Goal: Transaction & Acquisition: Purchase product/service

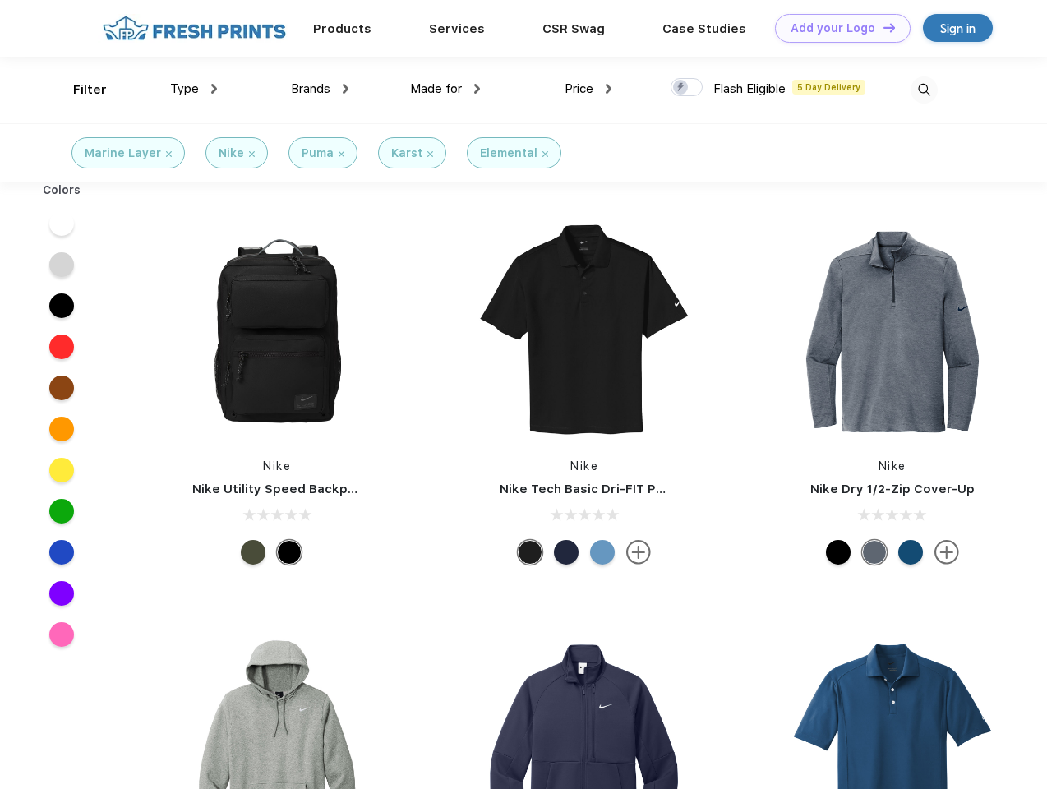
click at [836, 28] on link "Add your Logo Design Tool" at bounding box center [843, 28] width 136 height 29
click at [0, 0] on div "Design Tool" at bounding box center [0, 0] width 0 height 0
click at [881, 27] on link "Add your Logo Design Tool" at bounding box center [843, 28] width 136 height 29
click at [79, 90] on div "Filter" at bounding box center [90, 90] width 34 height 19
click at [194, 89] on span "Type" at bounding box center [184, 88] width 29 height 15
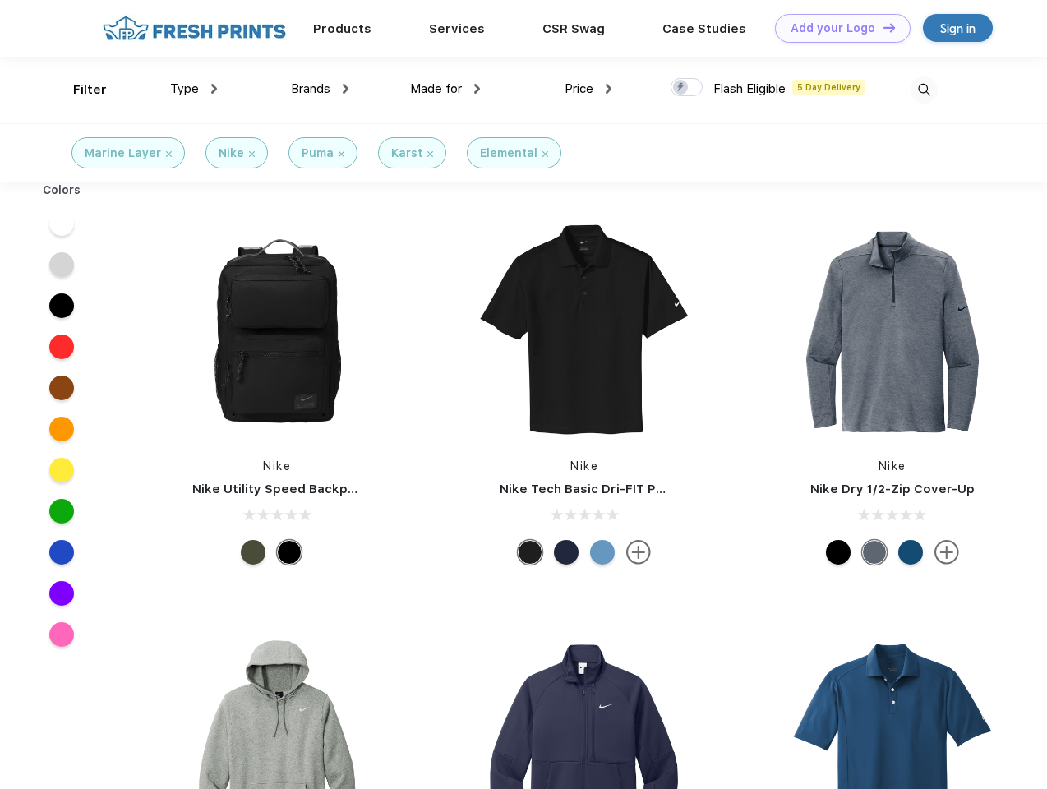
click at [320, 89] on span "Brands" at bounding box center [310, 88] width 39 height 15
click at [445, 89] on span "Made for" at bounding box center [436, 88] width 52 height 15
click at [588, 89] on span "Price" at bounding box center [578, 88] width 29 height 15
click at [687, 88] on div at bounding box center [686, 87] width 32 height 18
click at [681, 88] on input "checkbox" at bounding box center [675, 82] width 11 height 11
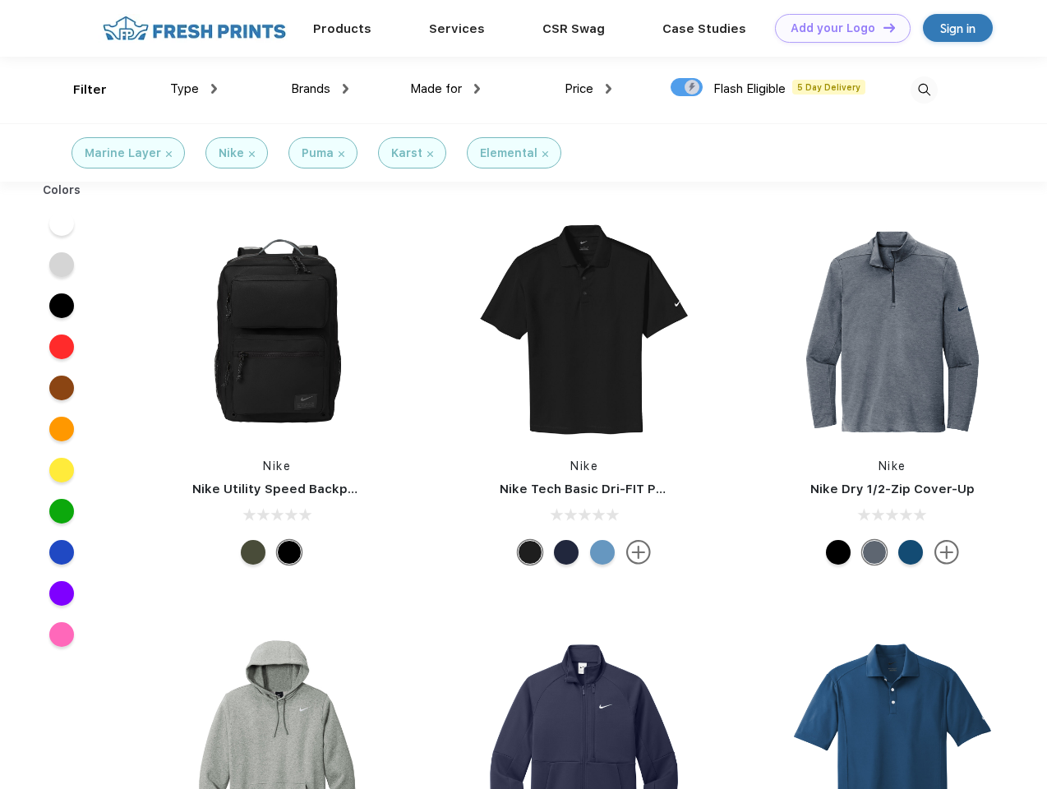
click at [923, 90] on img at bounding box center [923, 89] width 27 height 27
